Goal: Task Accomplishment & Management: Manage account settings

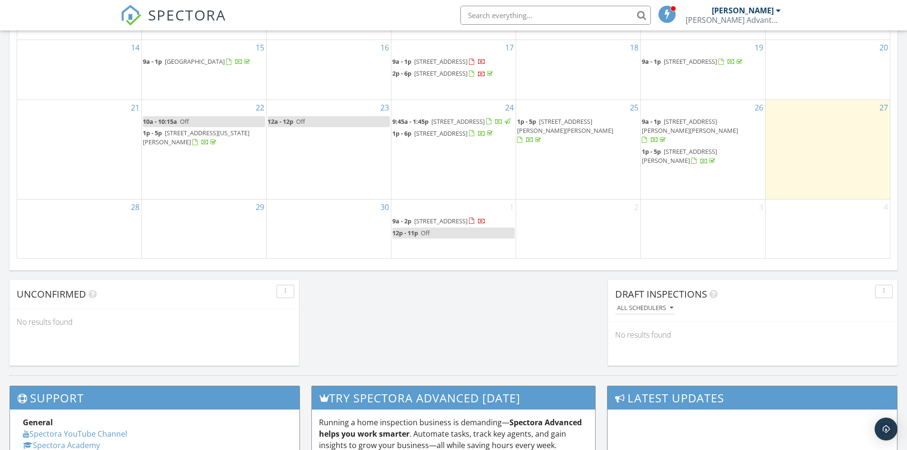
scroll to position [619, 0]
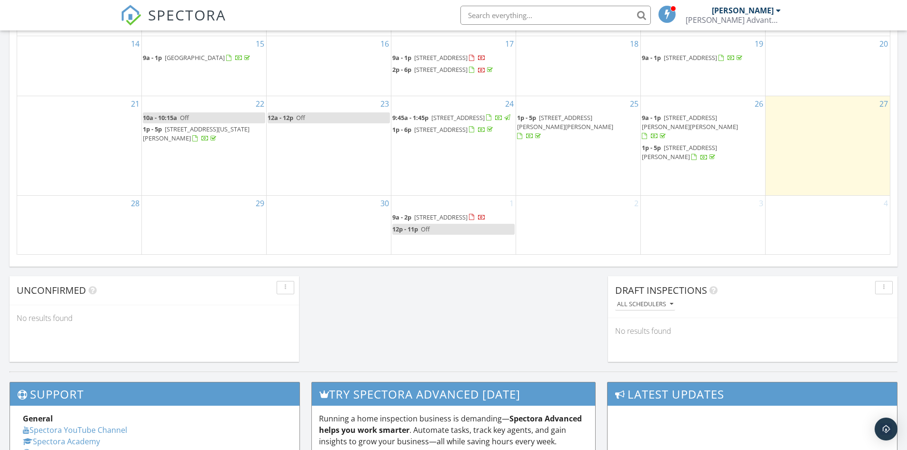
drag, startPoint x: 442, startPoint y: 221, endPoint x: 448, endPoint y: 209, distance: 14.1
click at [448, 213] on span "318 13th St SW, Owatonna 55060" at bounding box center [440, 217] width 53 height 9
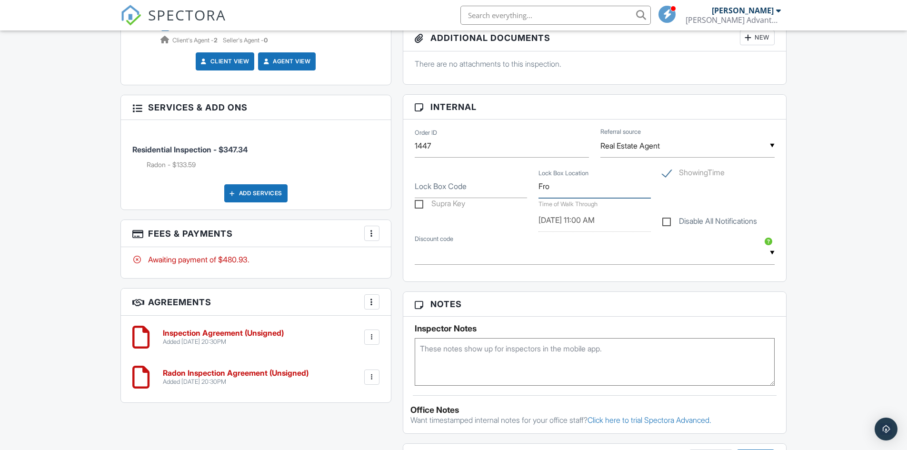
type input "Front Door"
click at [459, 194] on input "Lock Box Code" at bounding box center [471, 186] width 112 height 23
type input "2222"
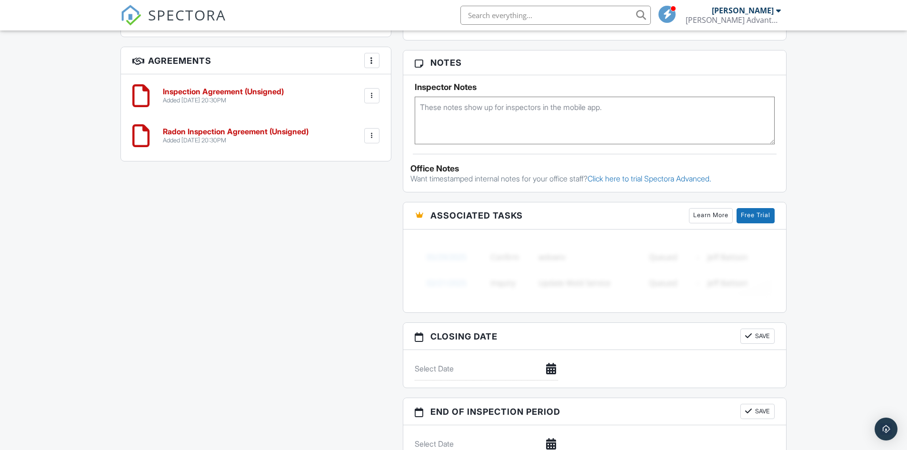
scroll to position [809, 0]
